Goal: Task Accomplishment & Management: Use online tool/utility

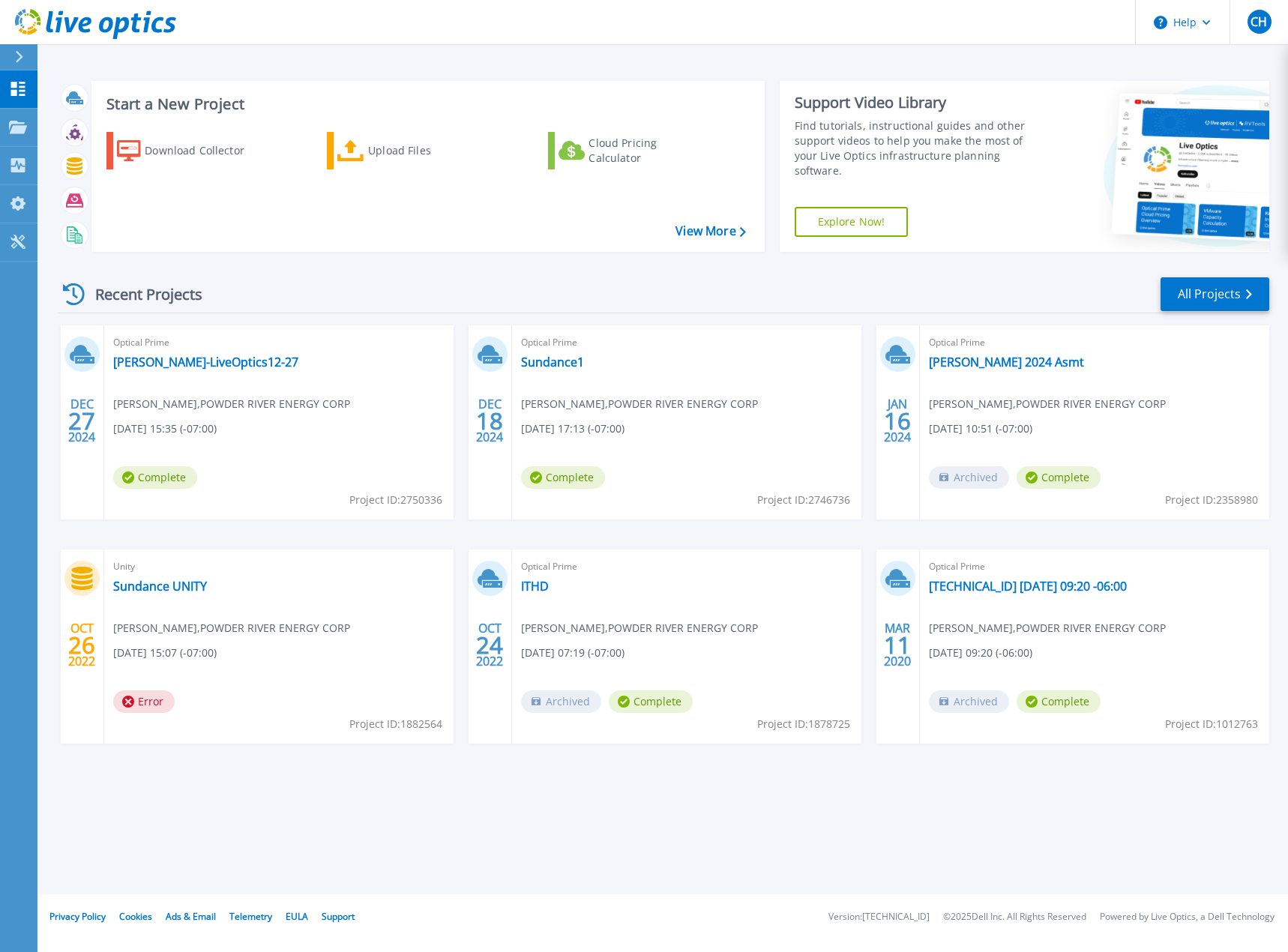
click at [629, 287] on div "Recent Projects All Projects" at bounding box center [663, 294] width 1211 height 37
click at [387, 145] on div "Upload Files" at bounding box center [428, 151] width 120 height 30
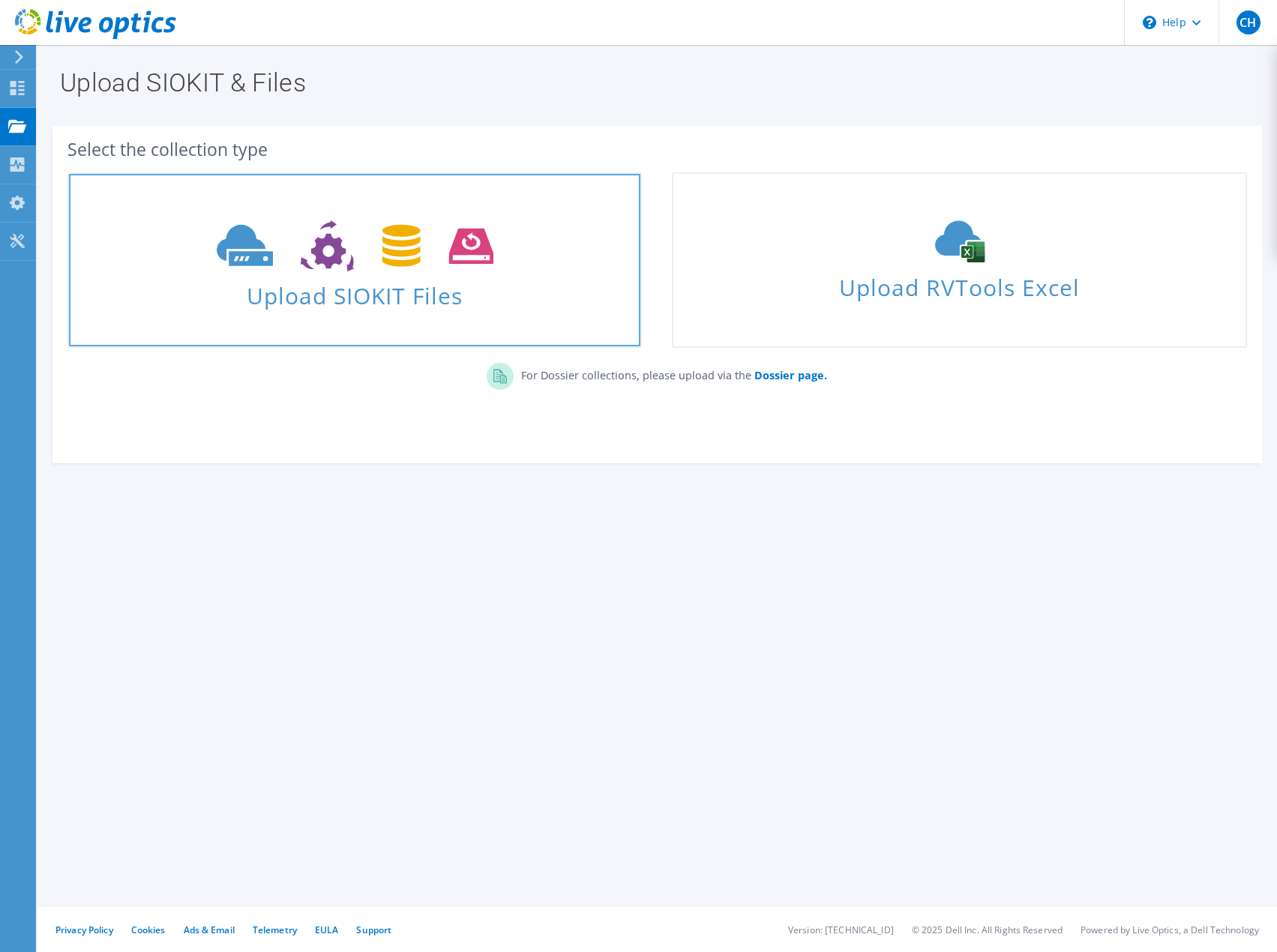
click at [386, 253] on use at bounding box center [355, 246] width 277 height 51
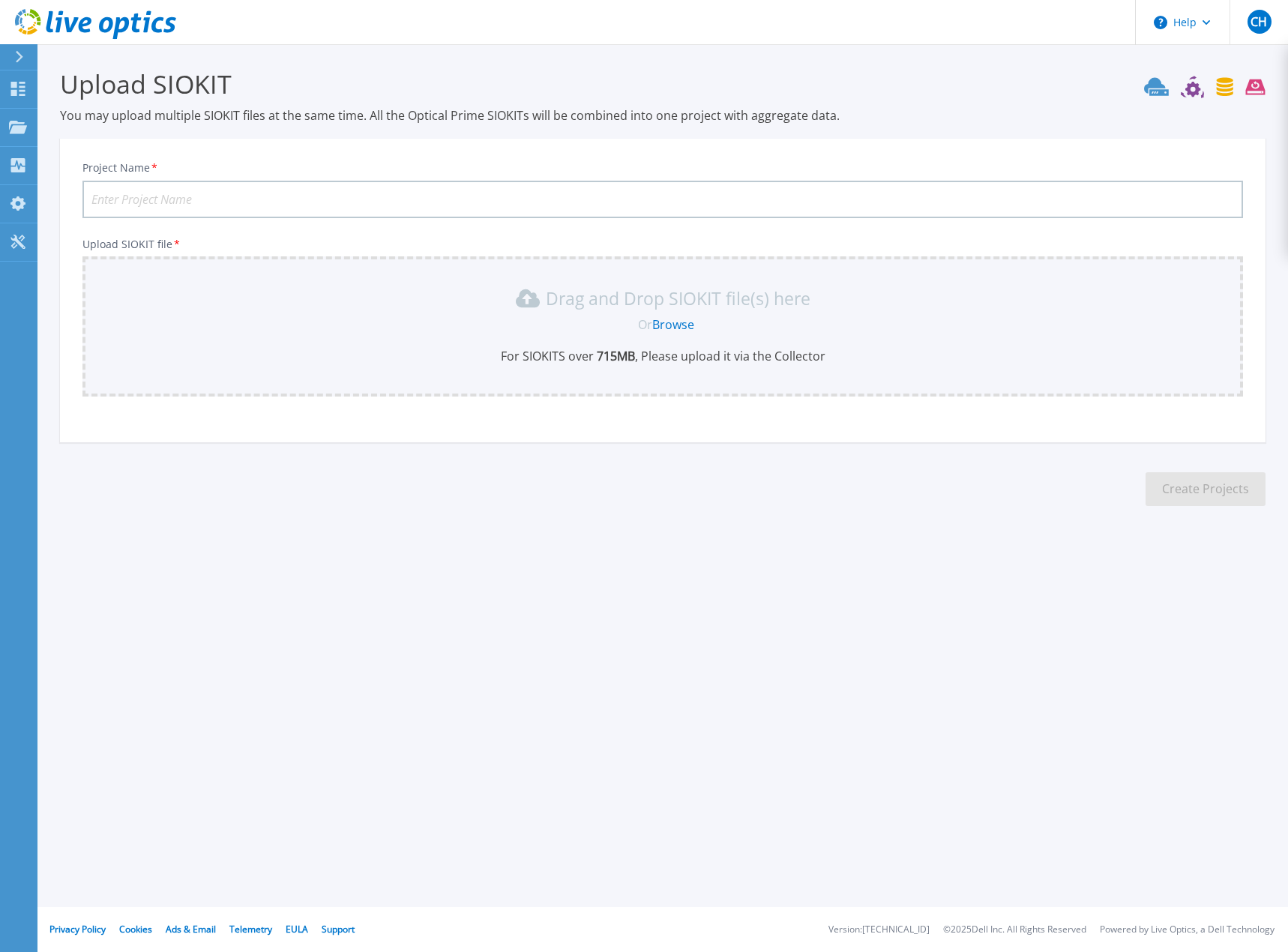
click at [292, 205] on input "Project Name *" at bounding box center [663, 199] width 1161 height 37
click at [334, 485] on section "Upload SIOKIT You may upload multiple SIOKIT files at the same time. All the Op…" at bounding box center [662, 291] width 1250 height 495
click at [678, 329] on link "Browse" at bounding box center [673, 325] width 42 height 17
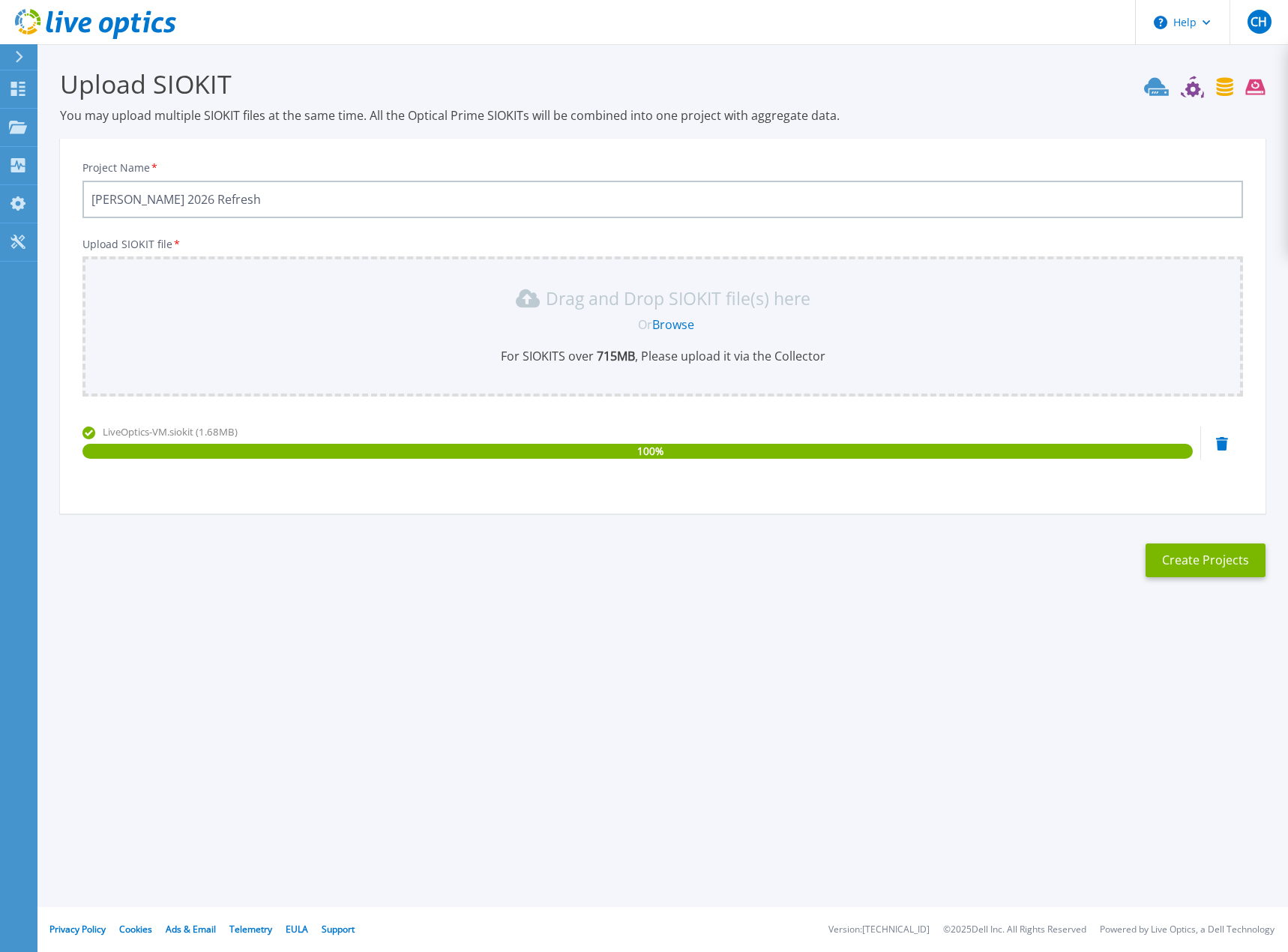
click at [167, 198] on input "[PERSON_NAME] 2026 Refresh" at bounding box center [663, 199] width 1161 height 37
type input "[PERSON_NAME] 2026 SAN Refresh"
click at [1177, 559] on button "Create Projects" at bounding box center [1204, 560] width 120 height 34
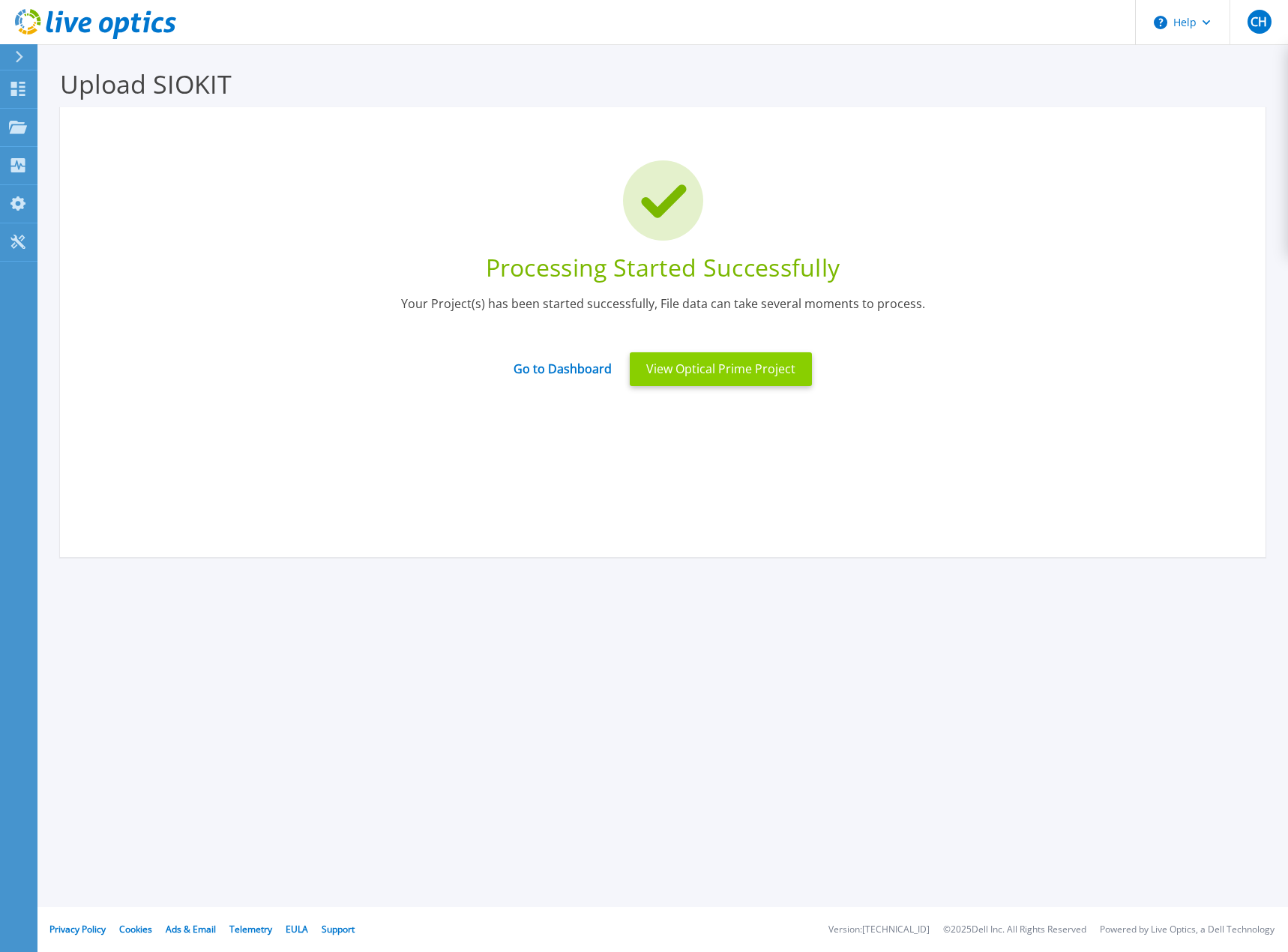
click at [740, 378] on button "View Optical Prime Project" at bounding box center [721, 369] width 182 height 34
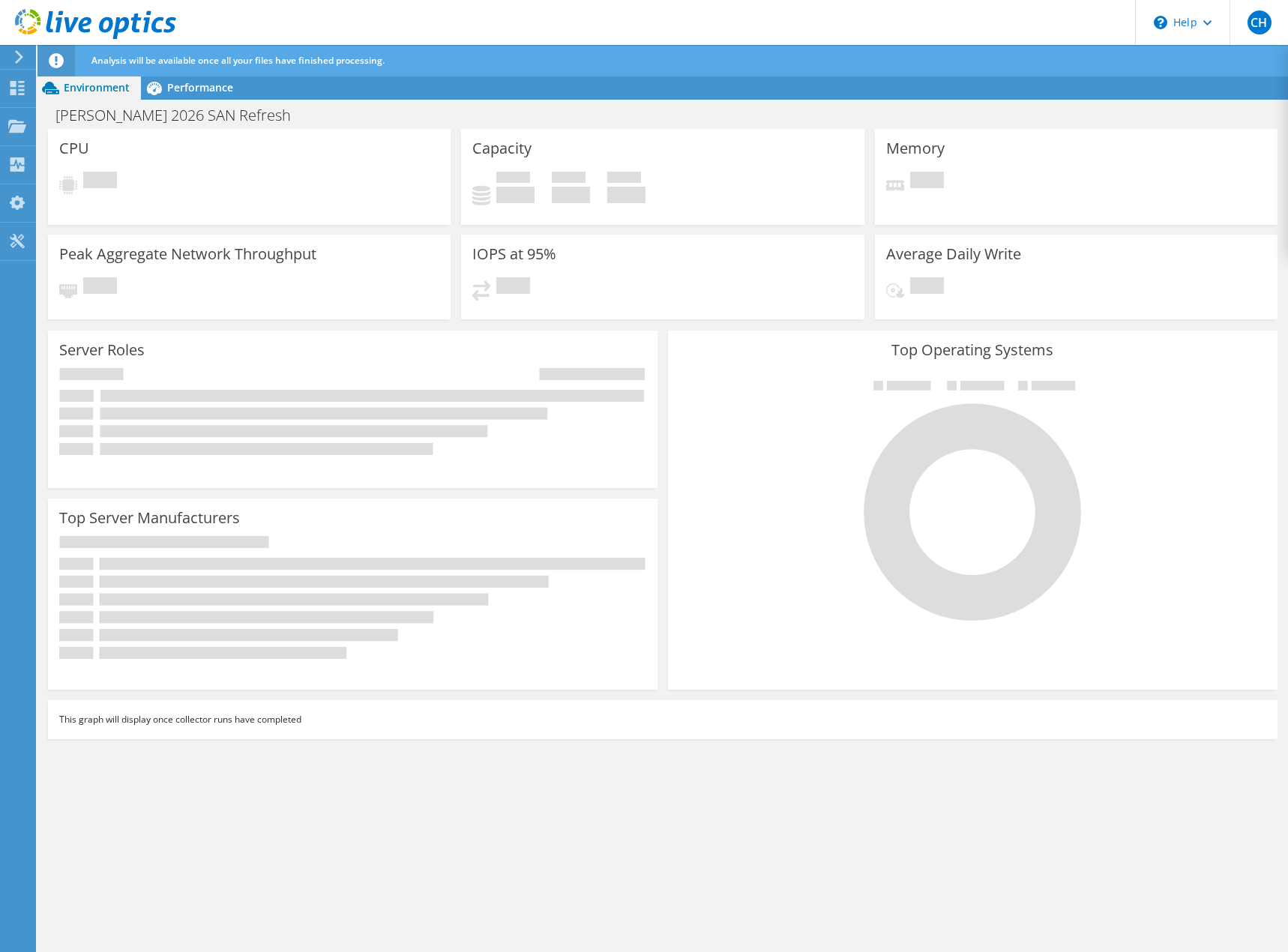
click at [668, 843] on div "CPU Pending Capacity Used 0 GiB Free 0 GiB Total 0 GiB Memory" at bounding box center [662, 541] width 1250 height 825
